Goal: Entertainment & Leisure: Browse casually

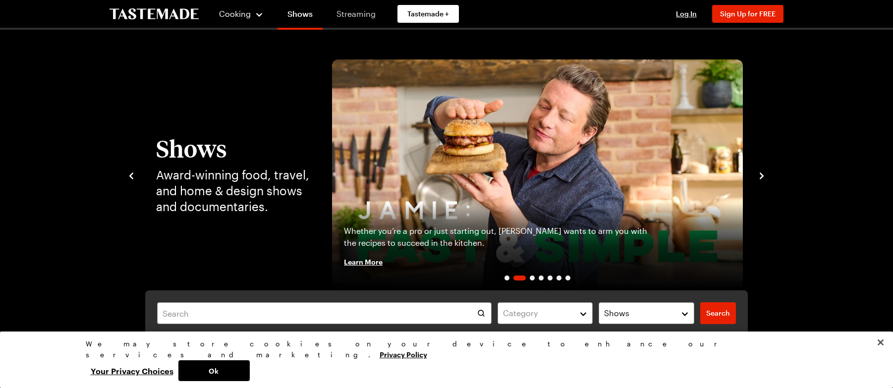
click at [350, 14] on link "Streaming" at bounding box center [356, 14] width 59 height 28
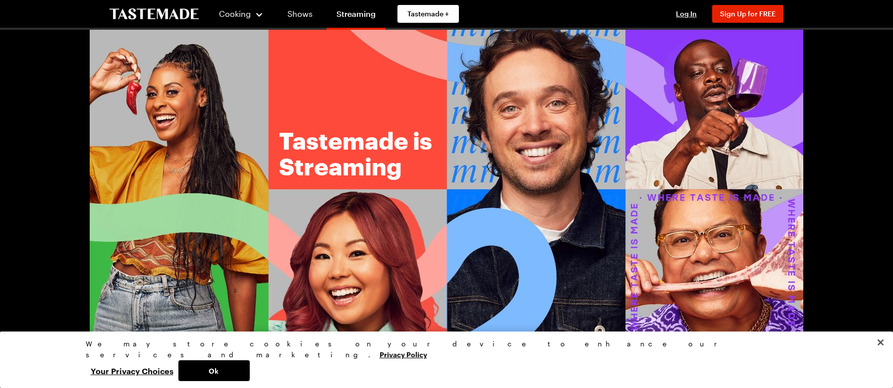
click at [174, 17] on icon "To Tastemade Home Page" at bounding box center [154, 13] width 89 height 11
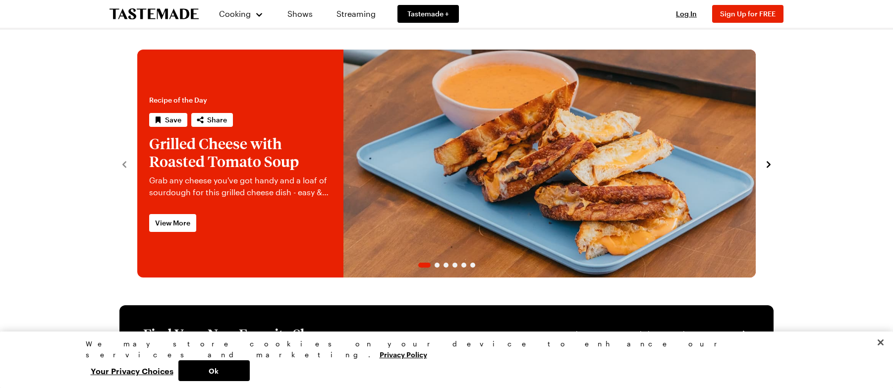
click at [766, 164] on icon "navigate to next item" at bounding box center [769, 165] width 10 height 10
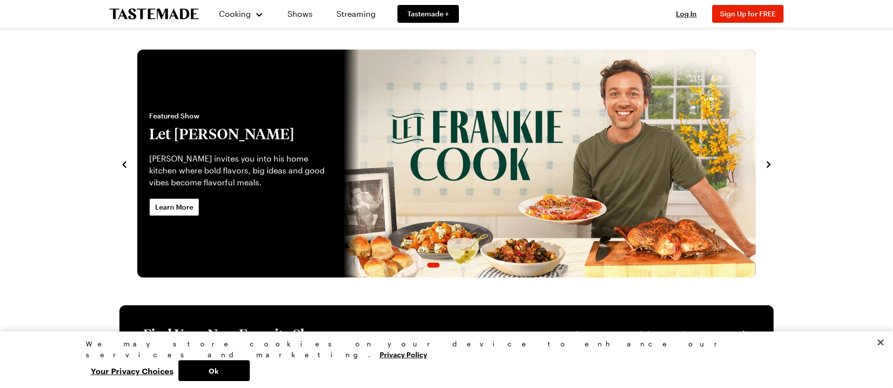
click at [766, 164] on icon "navigate to next item" at bounding box center [769, 165] width 10 height 10
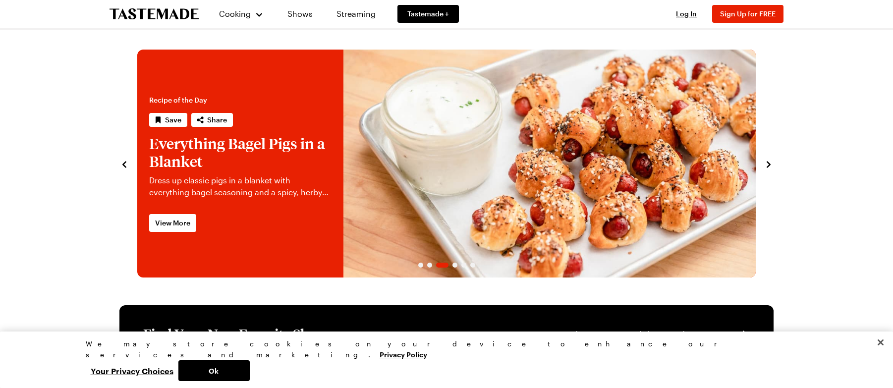
click at [766, 164] on icon "navigate to next item" at bounding box center [769, 165] width 10 height 10
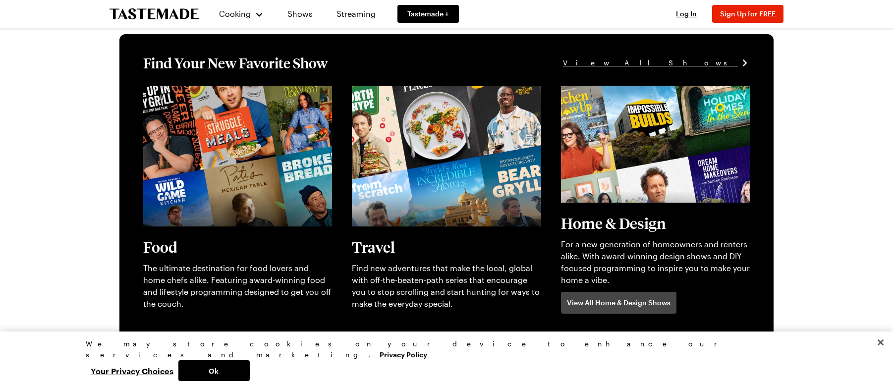
scroll to position [279, 0]
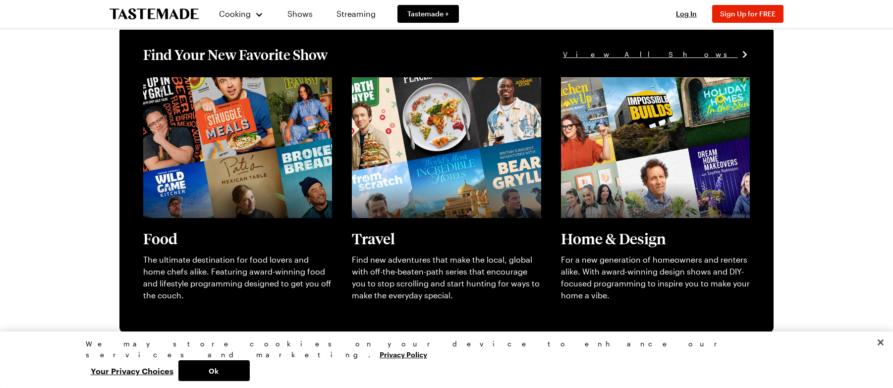
click at [719, 58] on span "View All Shows" at bounding box center [650, 54] width 175 height 11
click at [714, 54] on span "View All Shows" at bounding box center [650, 54] width 175 height 11
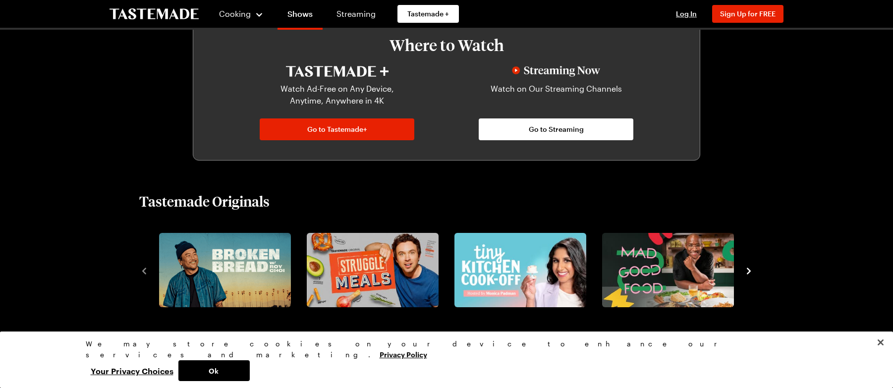
scroll to position [565, 0]
